Goal: Task Accomplishment & Management: Manage account settings

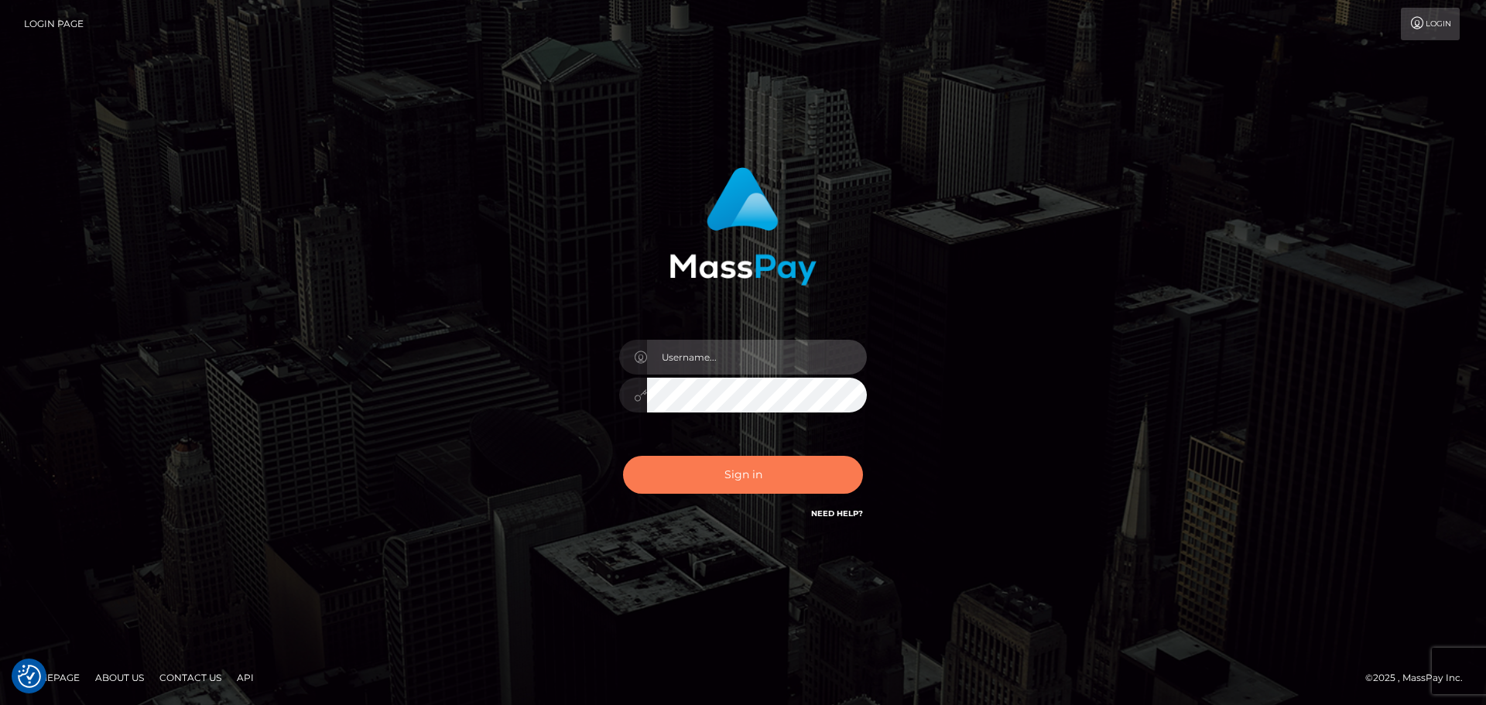
type input "Bedis"
click at [723, 468] on button "Sign in" at bounding box center [743, 475] width 240 height 38
type input "Bedis"
click at [745, 470] on button "Sign in" at bounding box center [743, 475] width 240 height 38
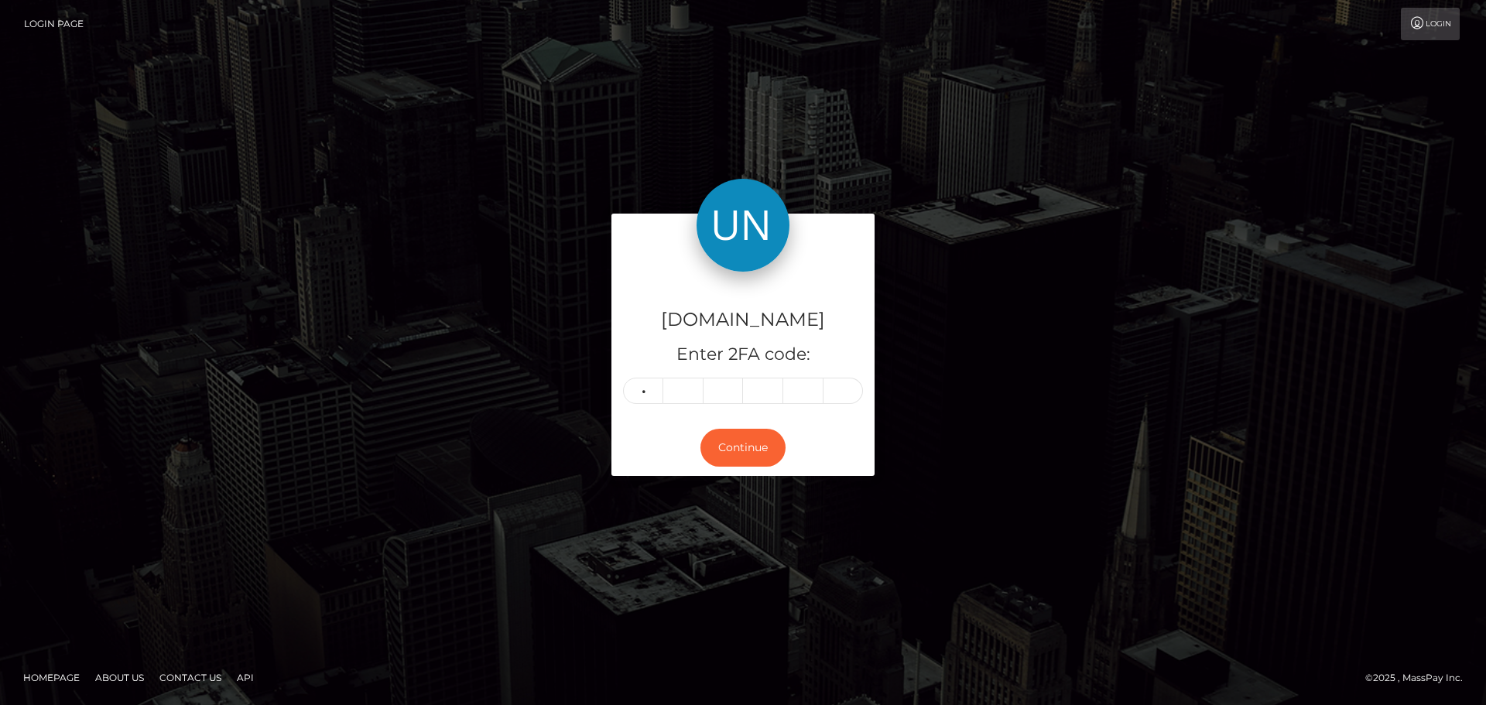
type input "7"
type input "3"
type input "9"
type input "6"
type input "7"
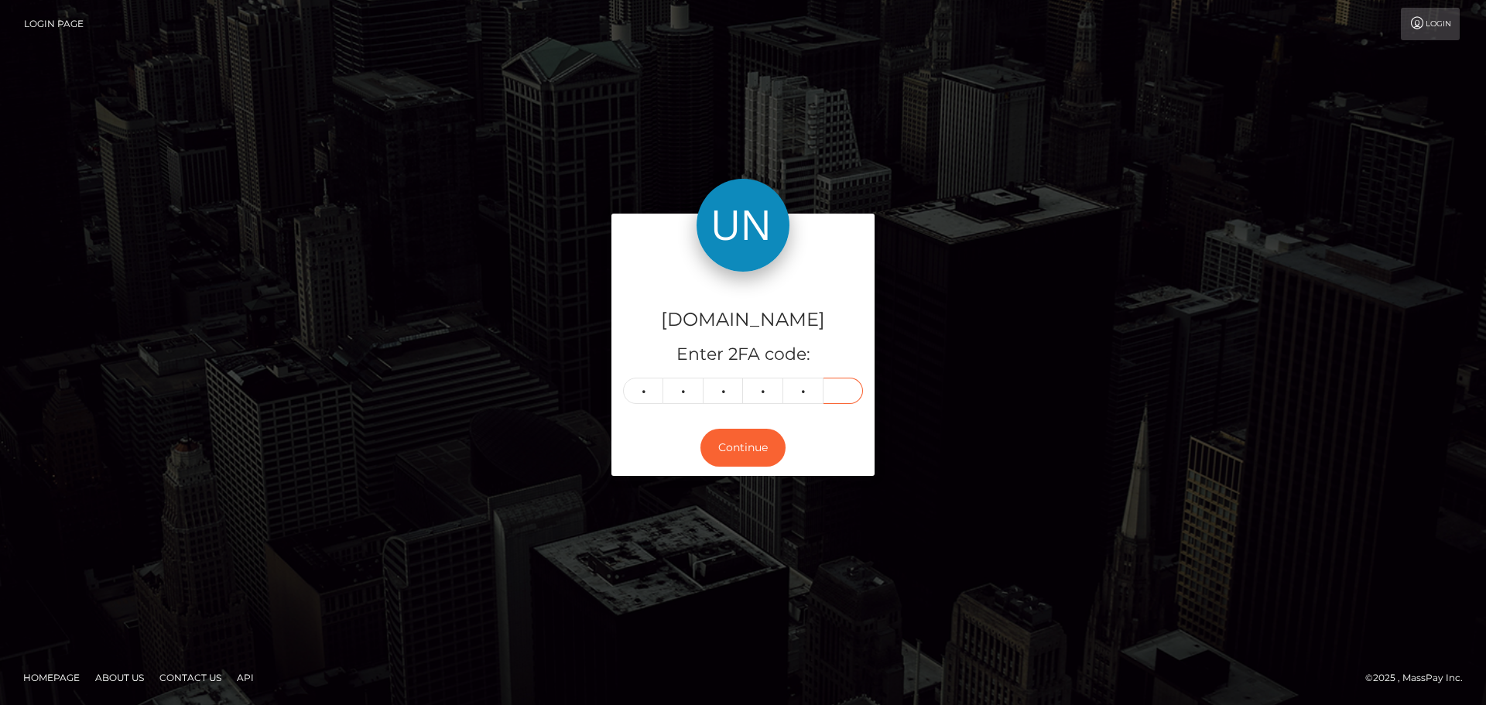
type input "8"
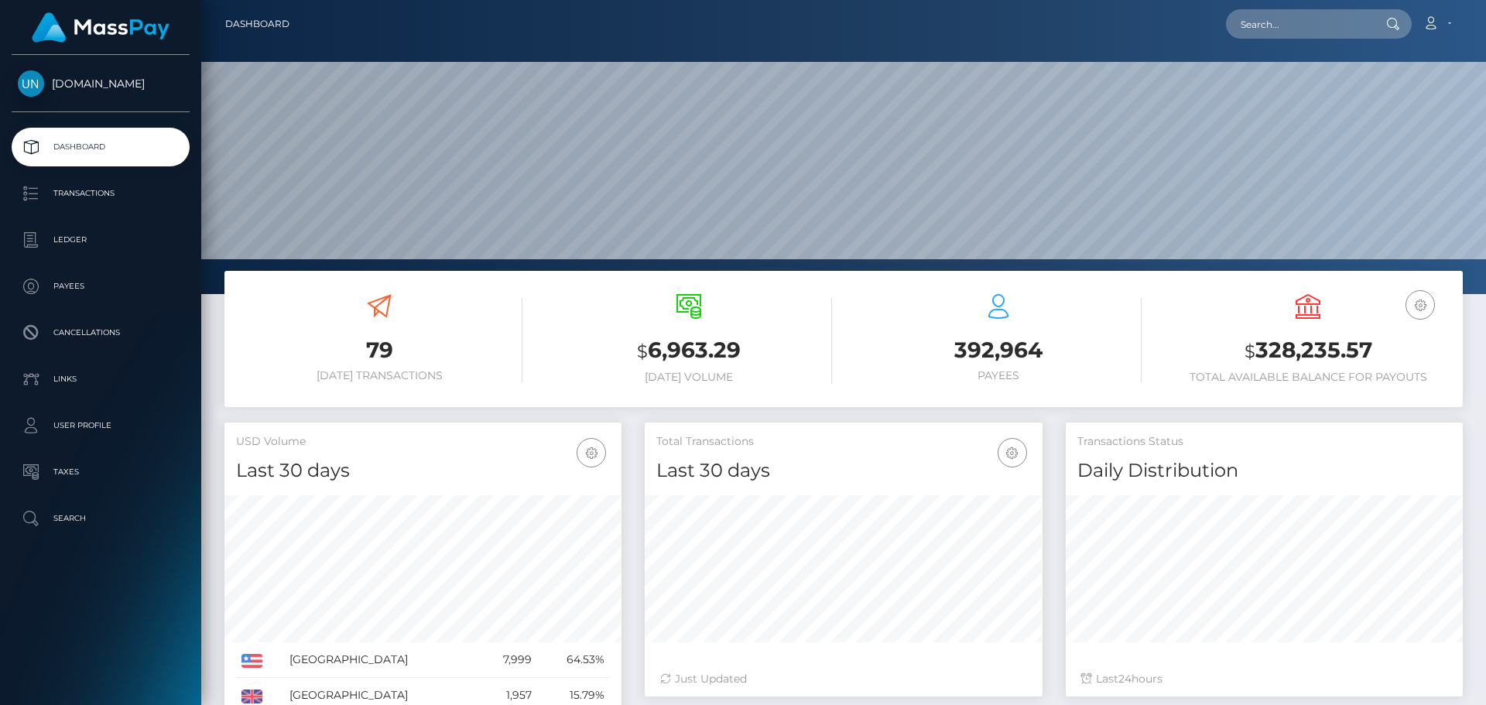
scroll to position [275, 398]
